Goal: Task Accomplishment & Management: Complete application form

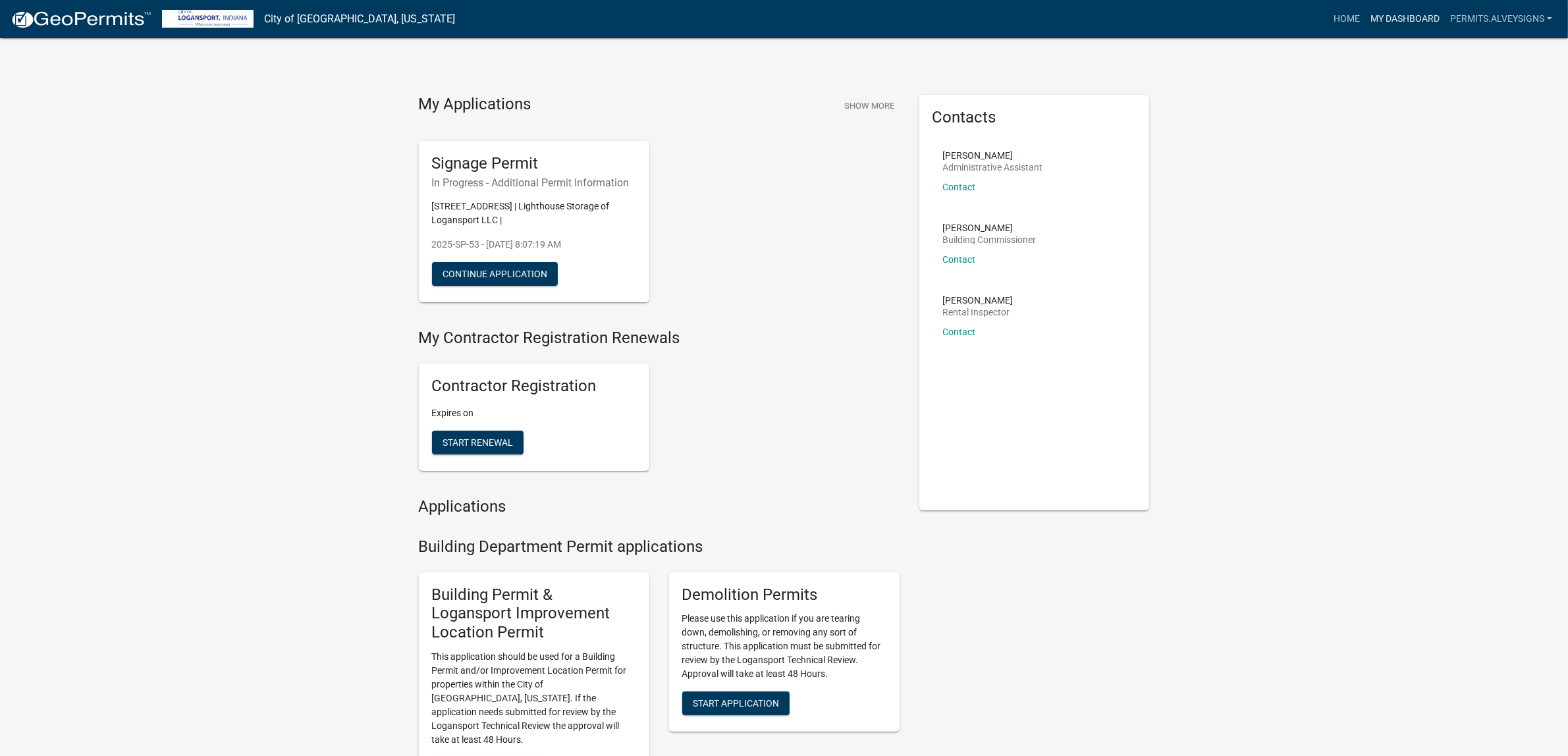
click at [1365, 21] on link "My Dashboard" at bounding box center [1405, 18] width 80 height 25
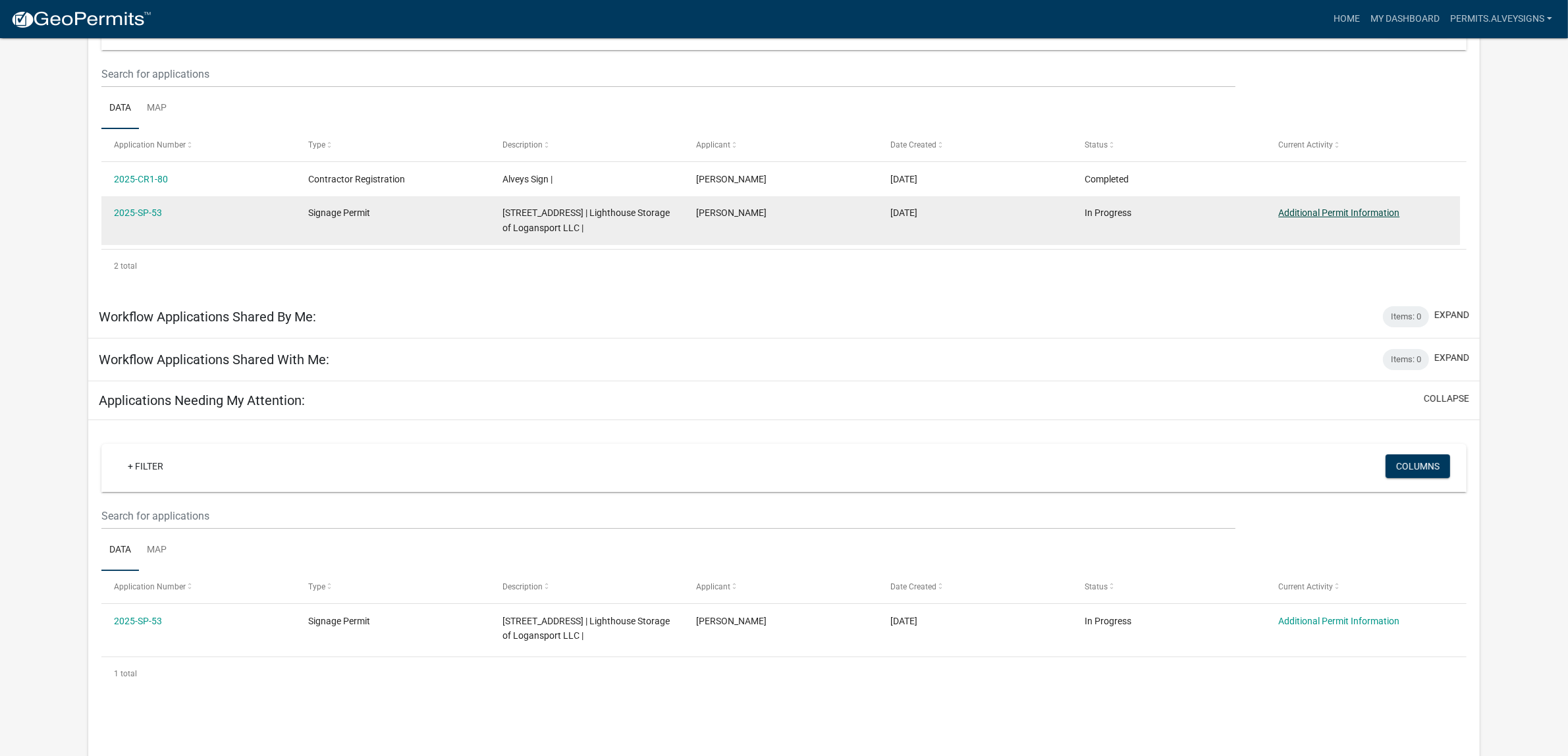
scroll to position [136, 0]
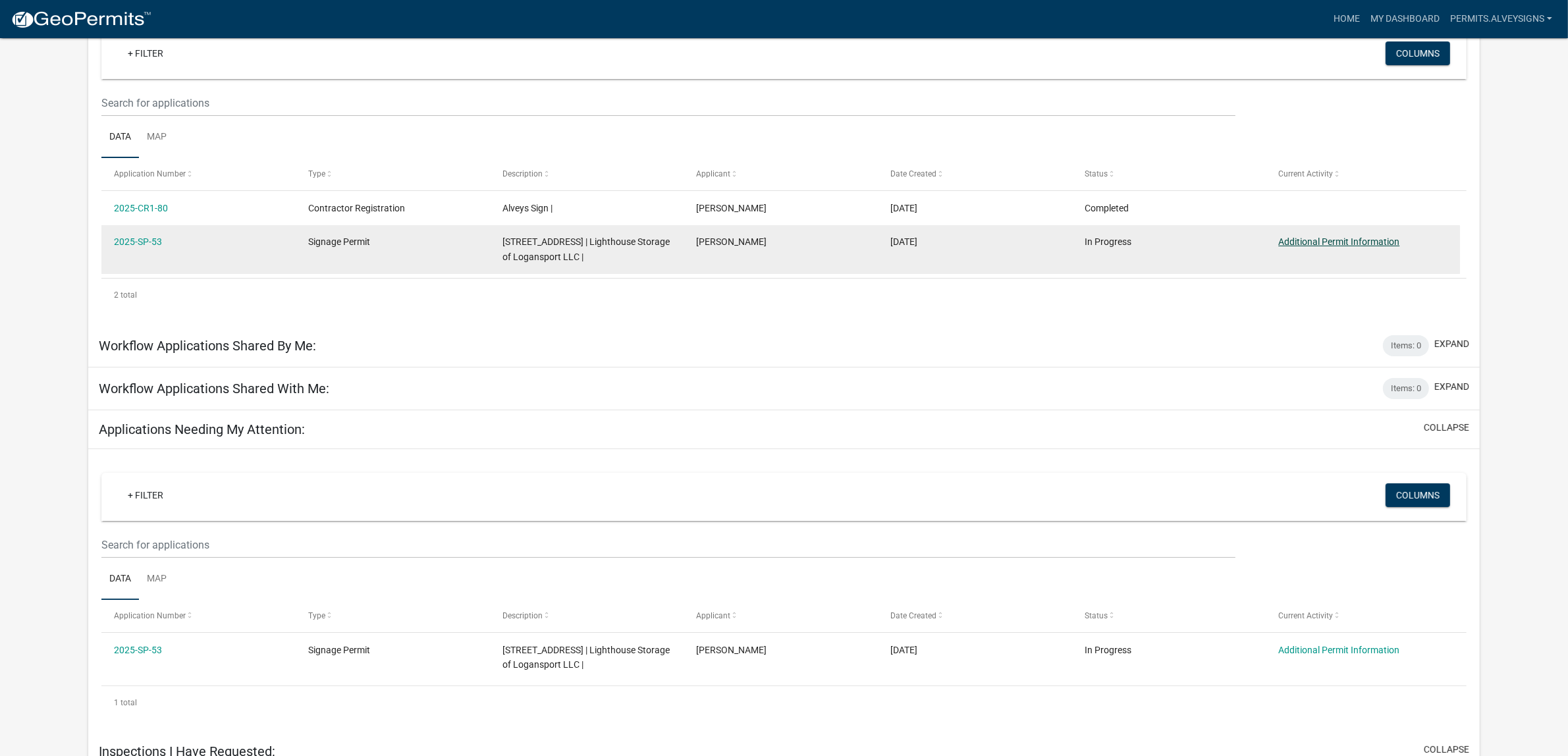
click at [1344, 247] on link "Additional Permit Information" at bounding box center [1339, 241] width 121 height 10
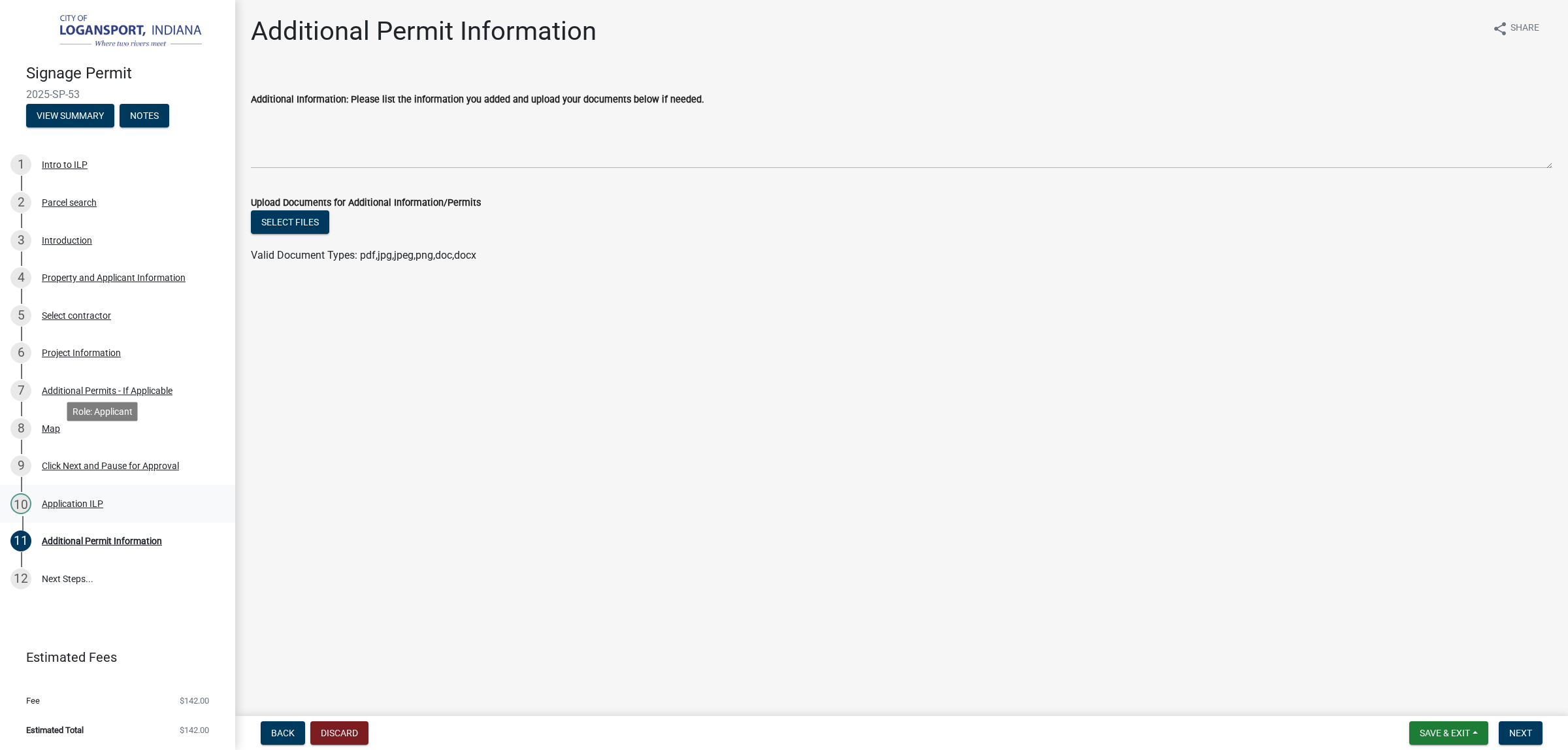
scroll to position [168, 0]
click at [95, 493] on div "10 Application ILP" at bounding box center [112, 504] width 204 height 21
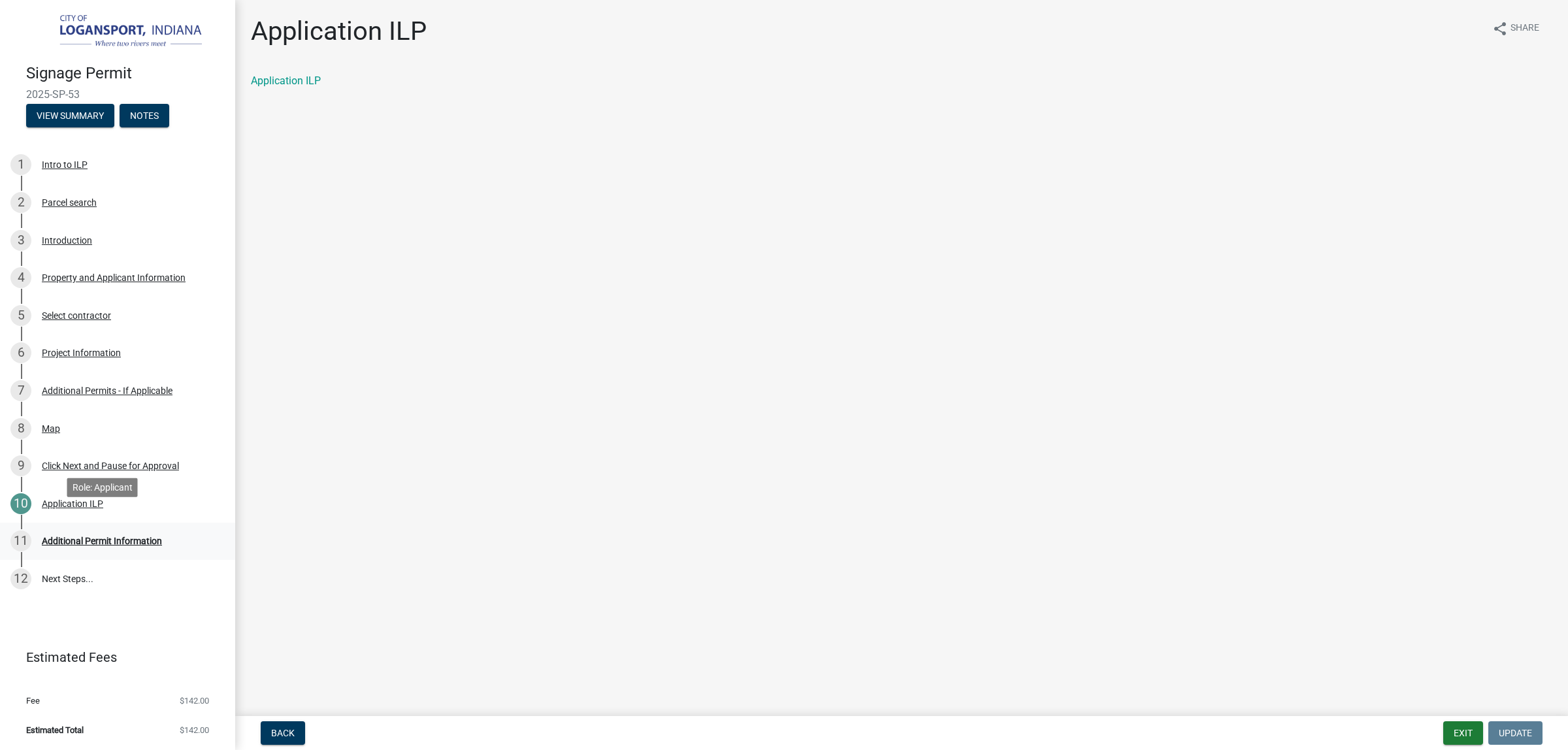
click at [91, 536] on div "Additional Permit Information" at bounding box center [102, 541] width 120 height 10
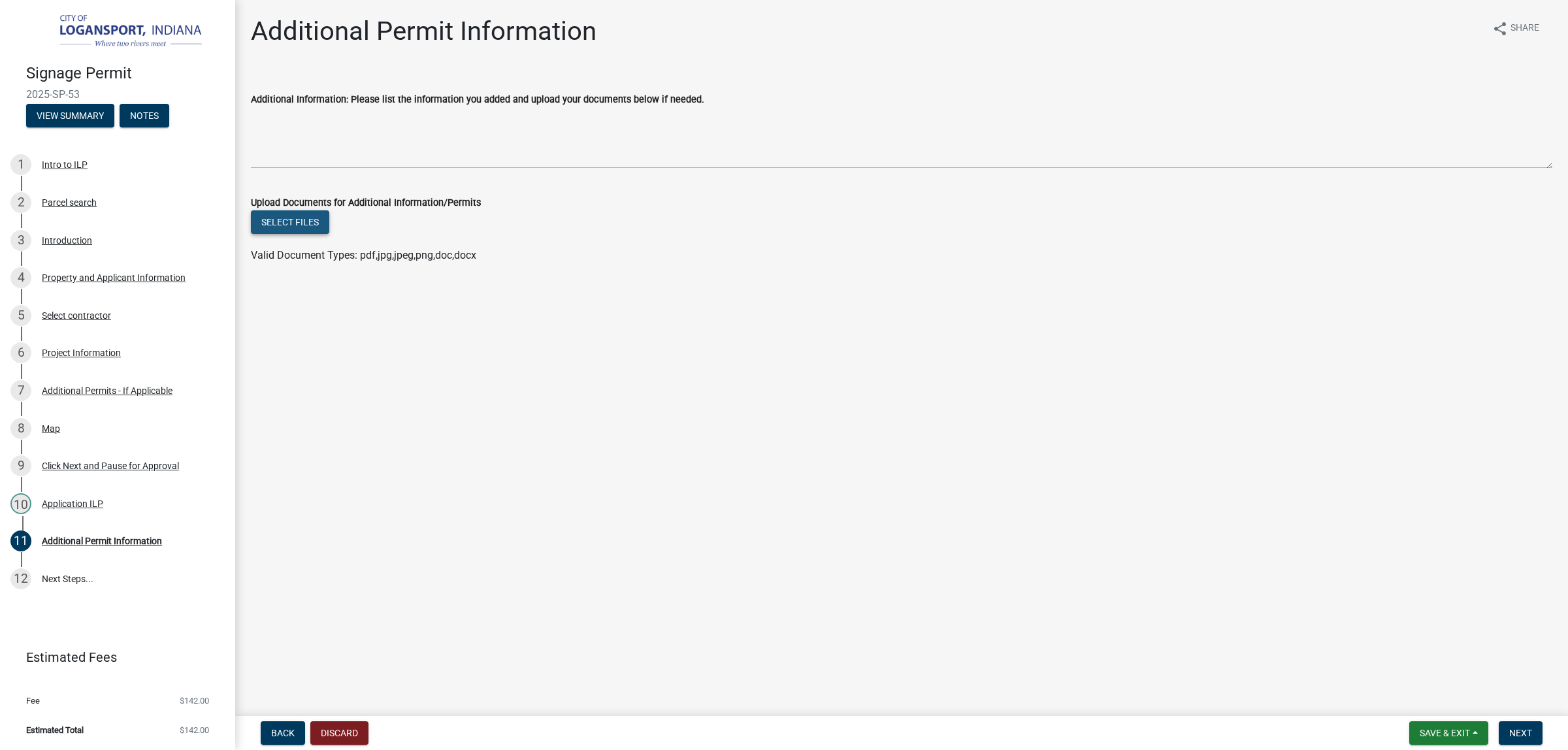
click at [319, 234] on button "Select files" at bounding box center [290, 222] width 78 height 24
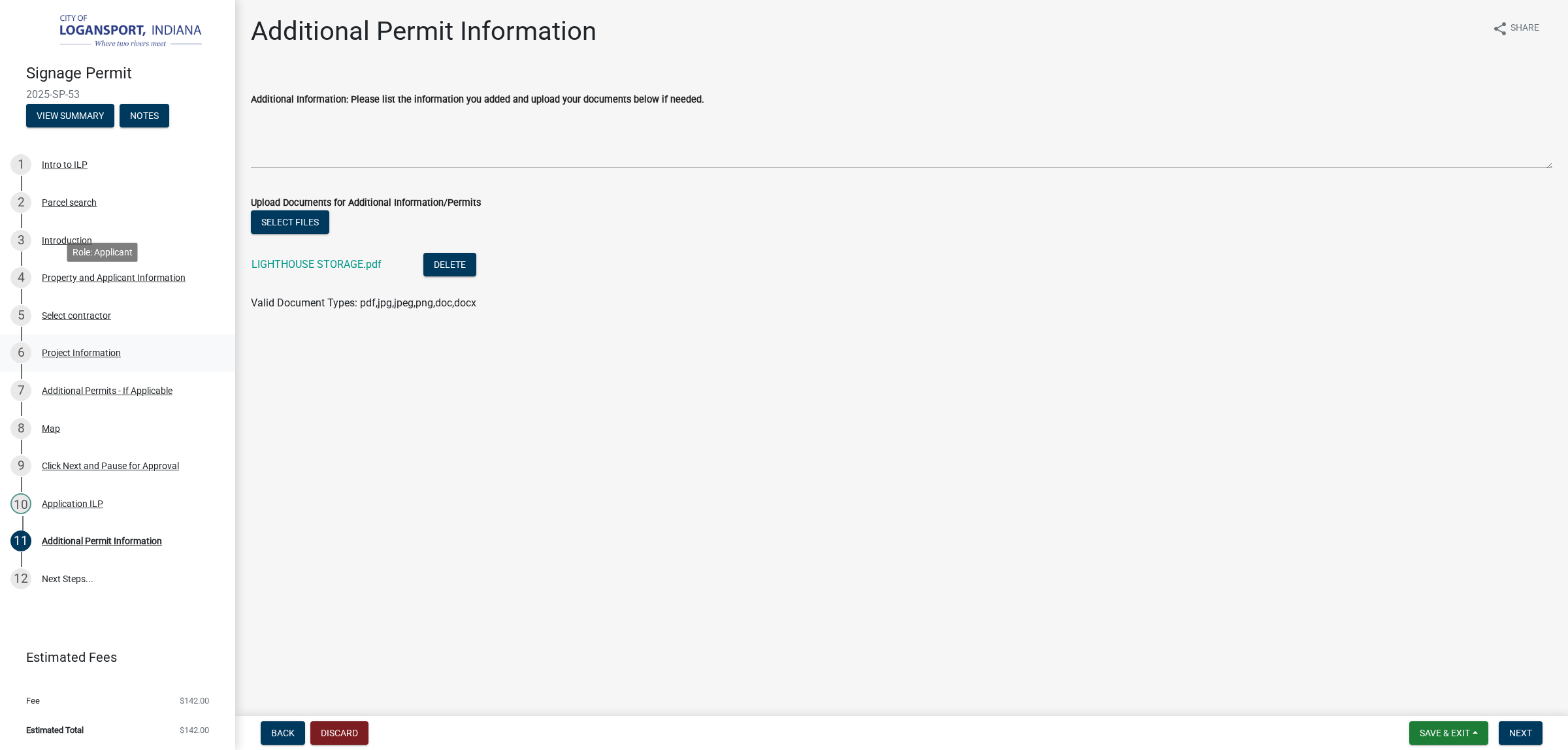
click at [121, 348] on div "Project Information" at bounding box center [82, 352] width 79 height 10
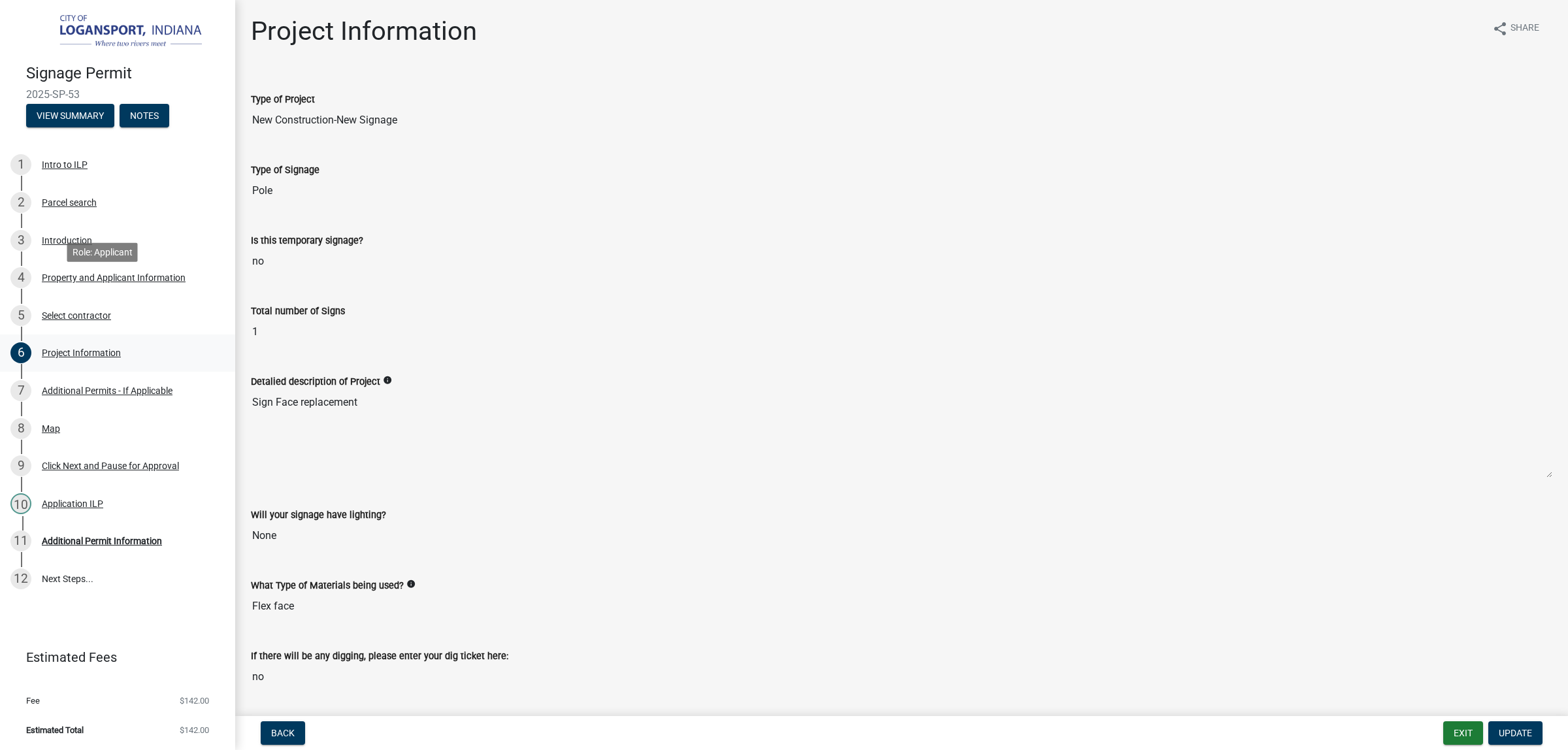
click at [121, 348] on div "Project Information" at bounding box center [82, 352] width 79 height 10
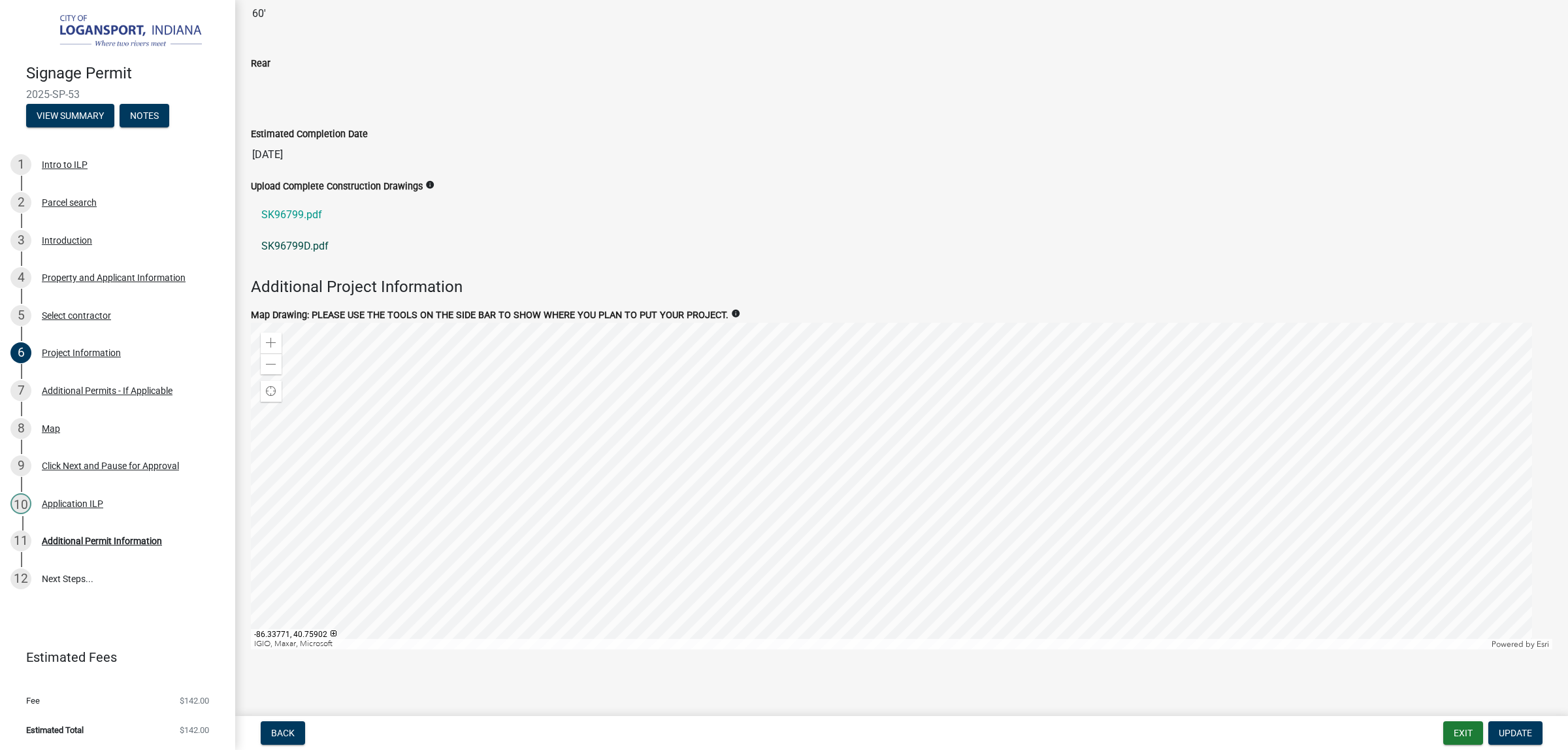
scroll to position [1810, 0]
click at [326, 199] on link "SK96799.pdf" at bounding box center [902, 215] width 1301 height 32
click at [114, 536] on div "Additional Permit Information" at bounding box center [102, 541] width 120 height 10
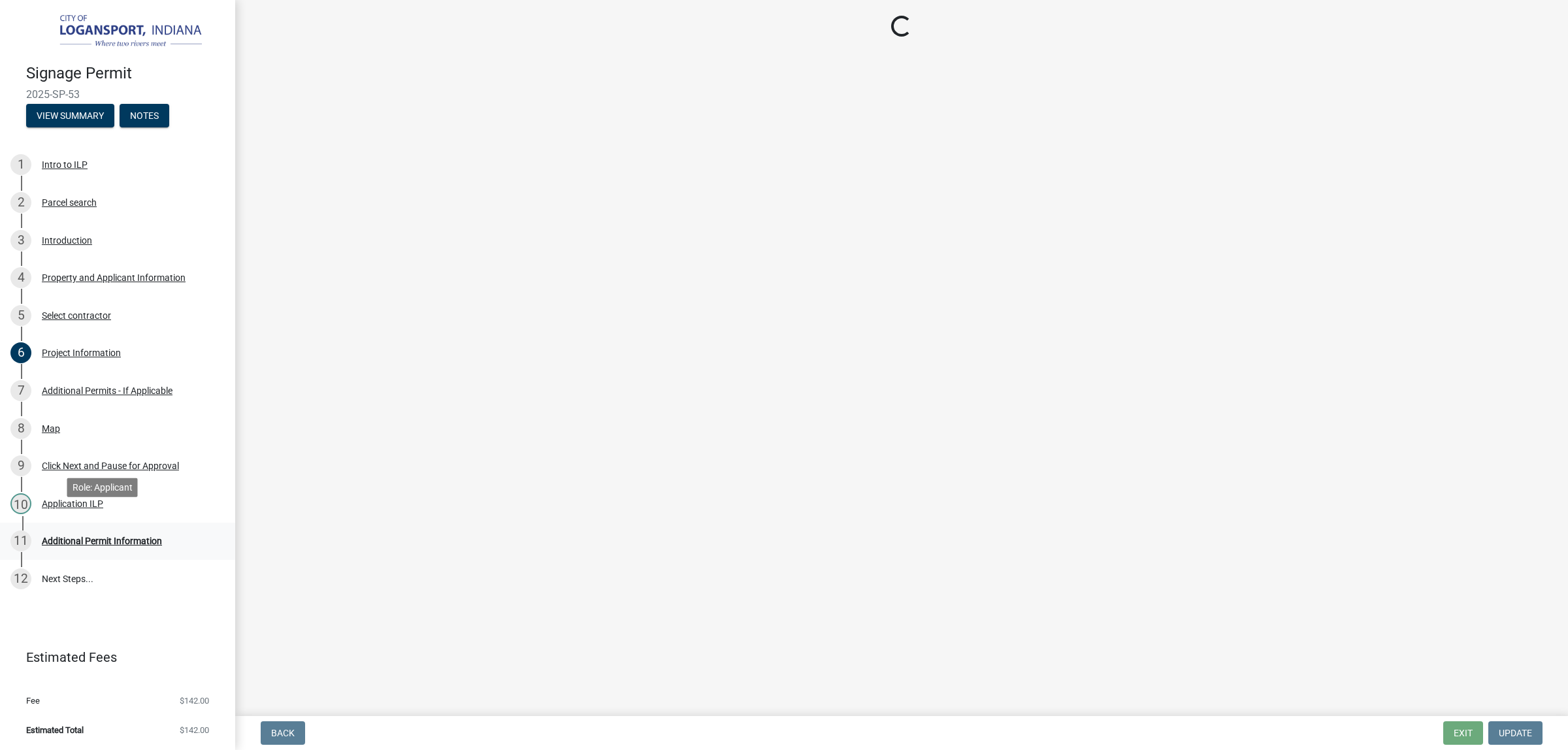
scroll to position [0, 0]
